Goal: Browse casually

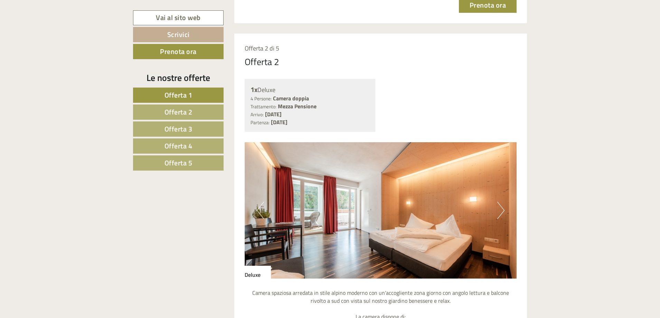
scroll to position [1175, 0]
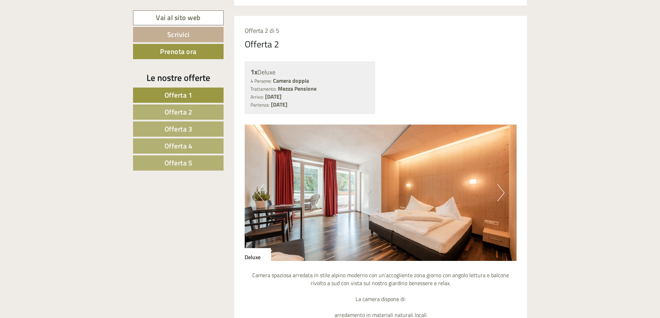
click at [500, 190] on button "Next" at bounding box center [500, 192] width 7 height 17
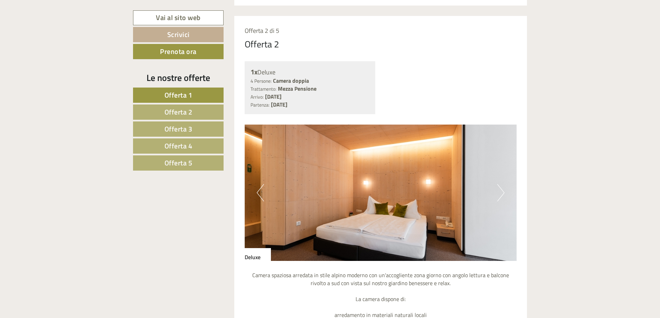
click at [500, 190] on button "Next" at bounding box center [500, 192] width 7 height 17
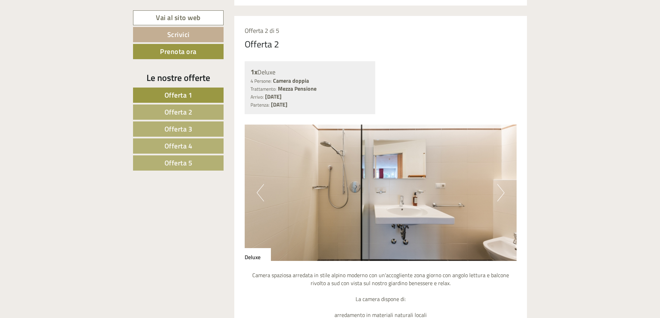
click at [501, 189] on button "Next" at bounding box center [500, 192] width 7 height 17
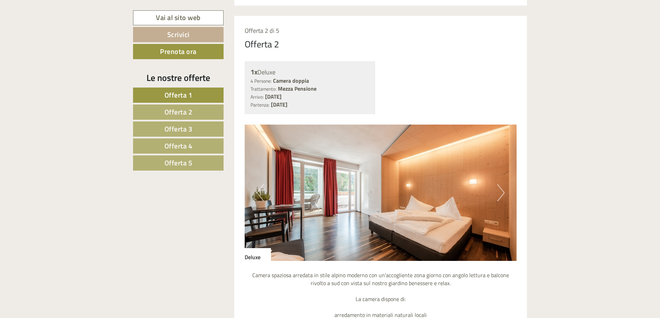
click at [501, 189] on button "Next" at bounding box center [500, 192] width 7 height 17
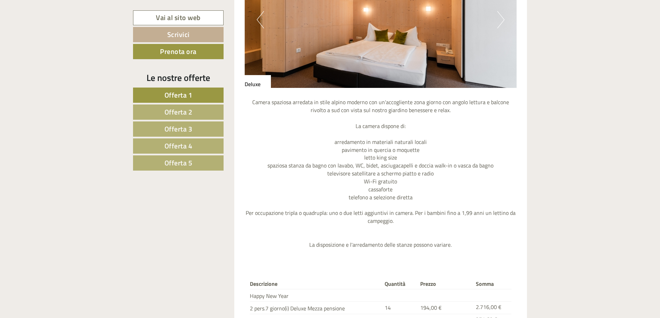
scroll to position [1244, 0]
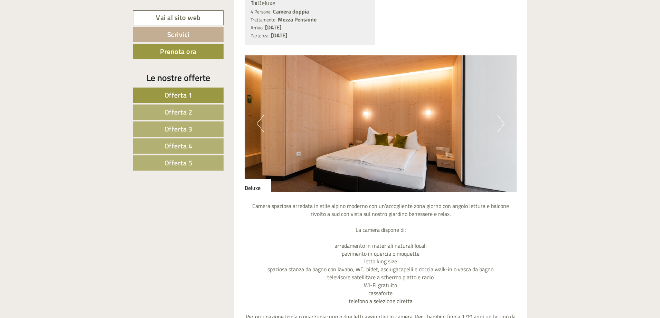
click at [503, 122] on button "Next" at bounding box center [500, 123] width 7 height 17
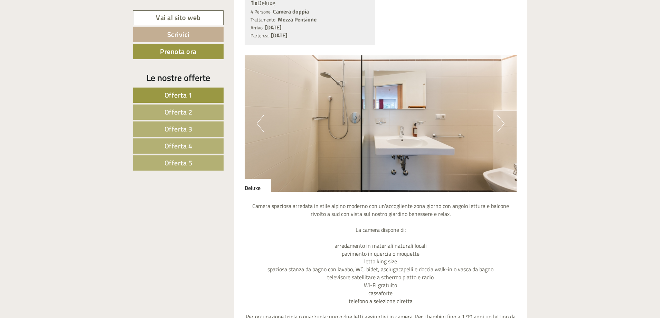
click at [503, 122] on button "Next" at bounding box center [500, 123] width 7 height 17
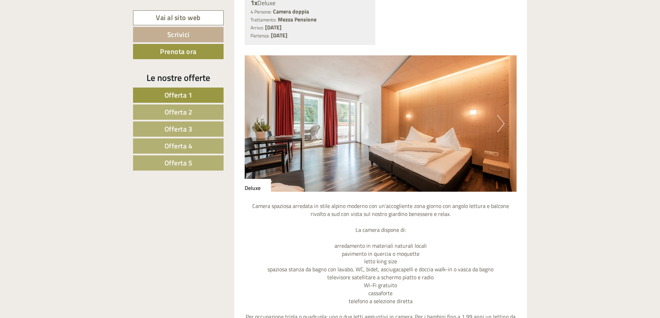
click at [503, 122] on button "Next" at bounding box center [500, 123] width 7 height 17
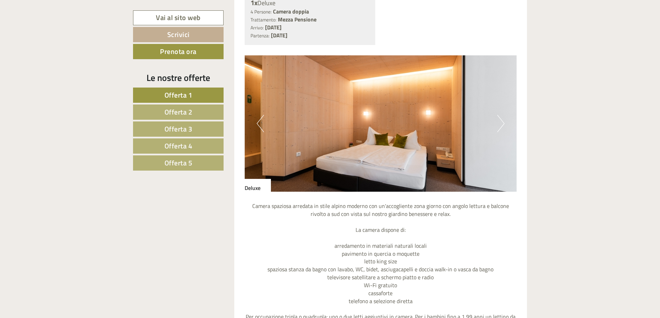
click at [503, 122] on button "Next" at bounding box center [500, 123] width 7 height 17
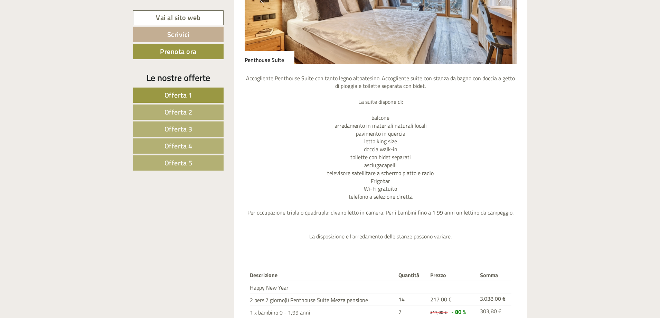
scroll to position [622, 0]
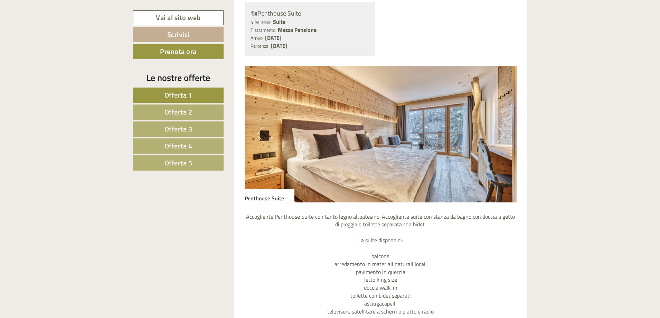
click at [502, 132] on button "Next" at bounding box center [500, 133] width 7 height 17
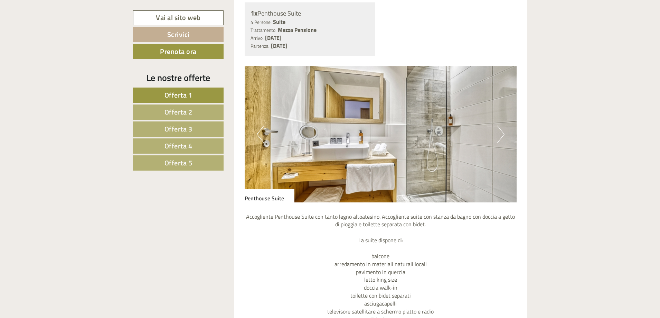
click at [502, 132] on button "Next" at bounding box center [500, 133] width 7 height 17
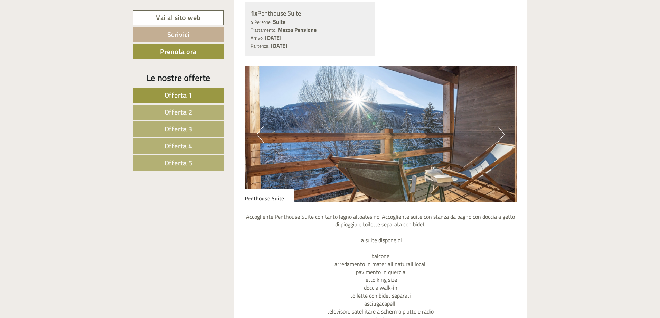
click at [502, 132] on button "Next" at bounding box center [500, 133] width 7 height 17
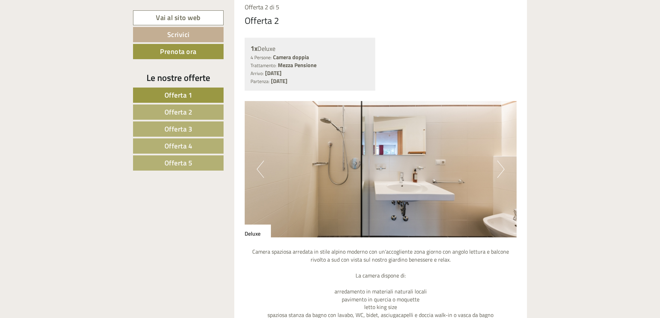
scroll to position [1210, 0]
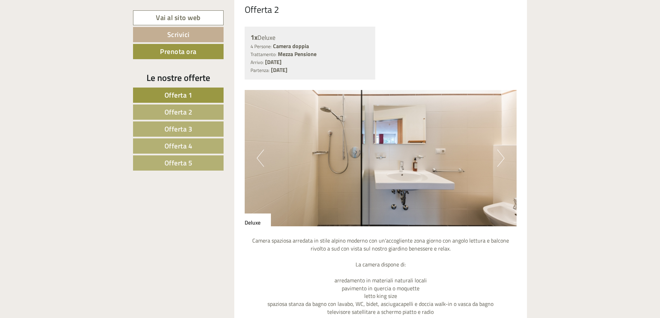
click at [503, 159] on button "Next" at bounding box center [500, 157] width 7 height 17
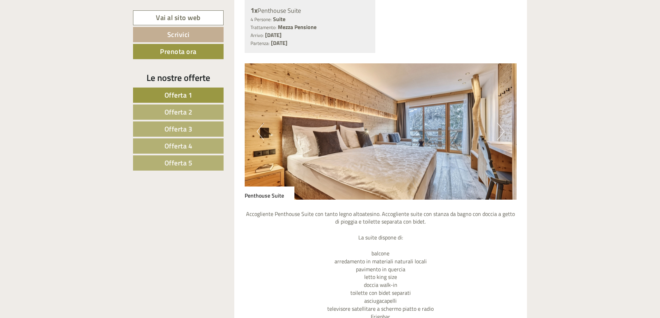
scroll to position [622, 0]
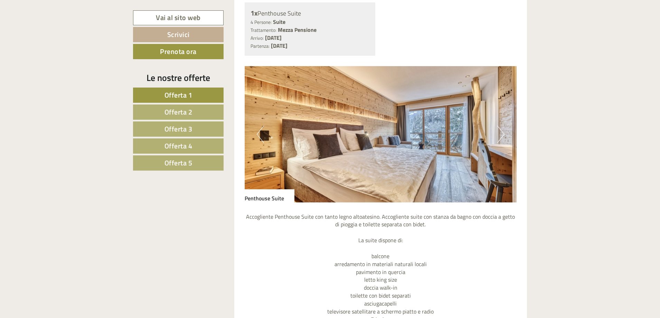
click at [498, 133] on button "Next" at bounding box center [500, 133] width 7 height 17
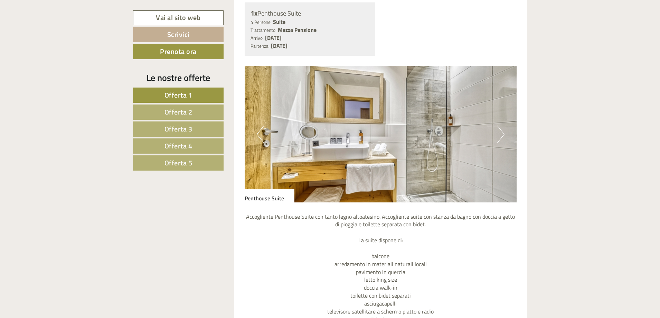
click at [498, 133] on button "Next" at bounding box center [500, 133] width 7 height 17
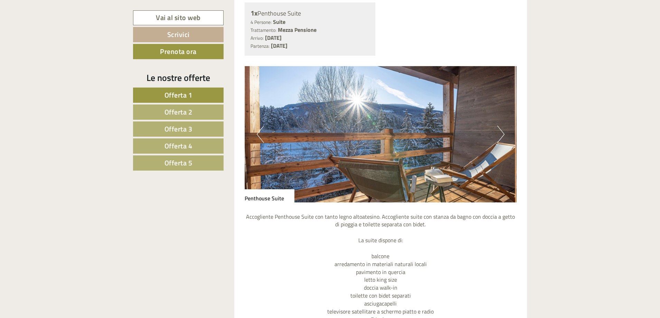
click at [498, 133] on button "Next" at bounding box center [500, 133] width 7 height 17
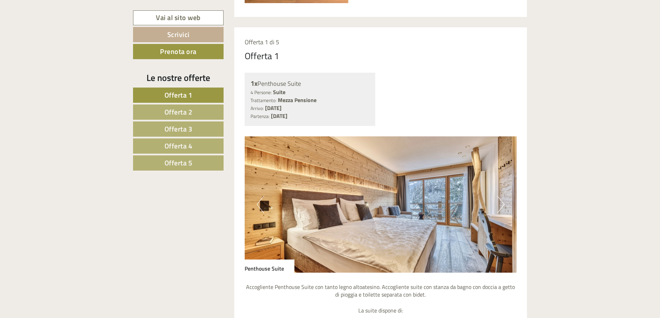
scroll to position [484, 0]
